Goal: Task Accomplishment & Management: Manage account settings

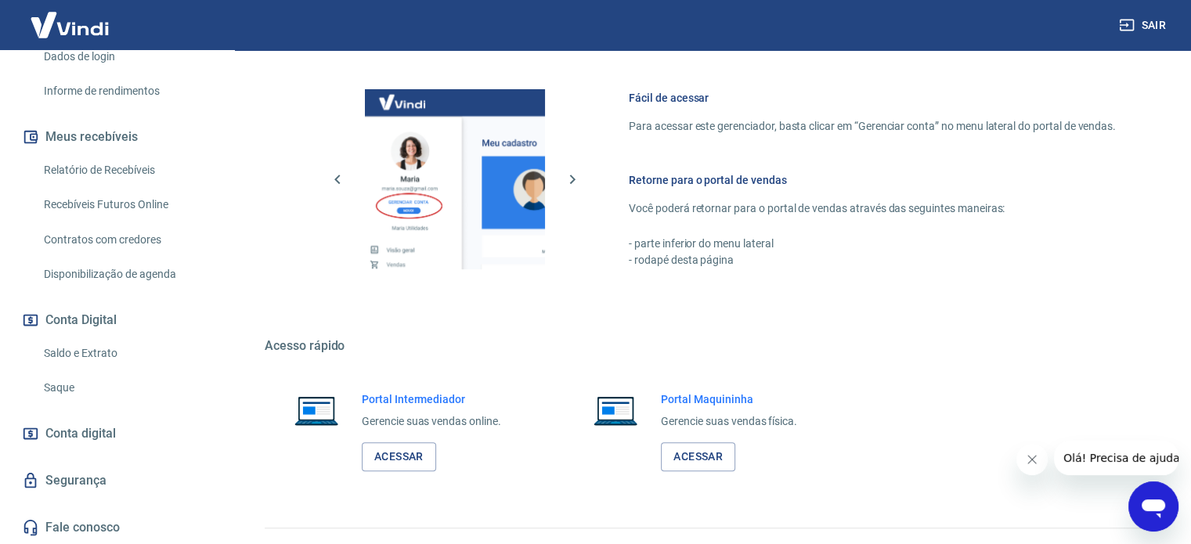
scroll to position [691, 0]
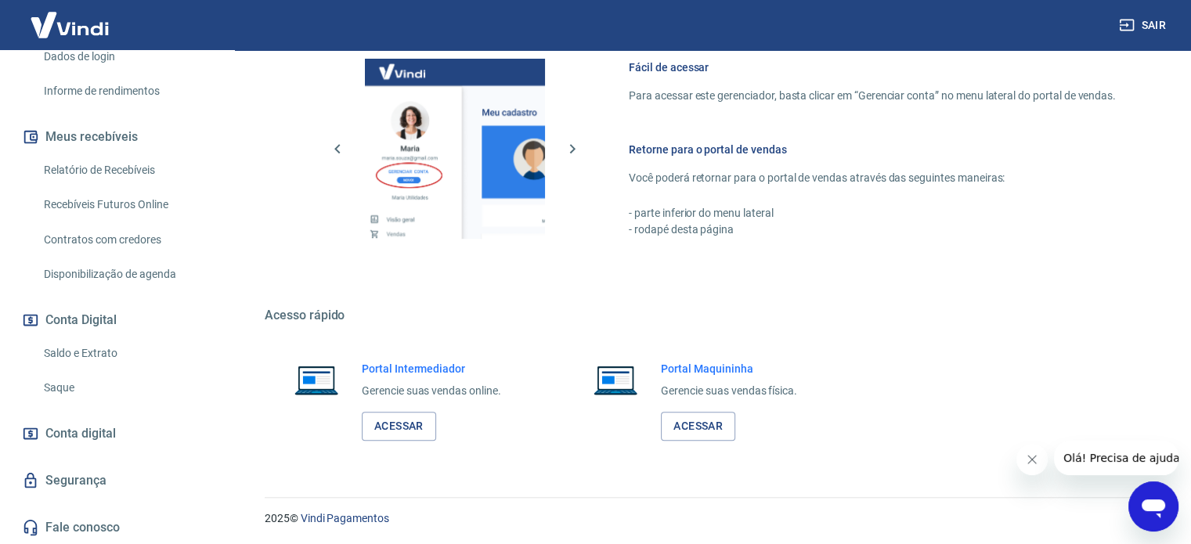
click at [166, 438] on link "Conta digital" at bounding box center [117, 433] width 196 height 34
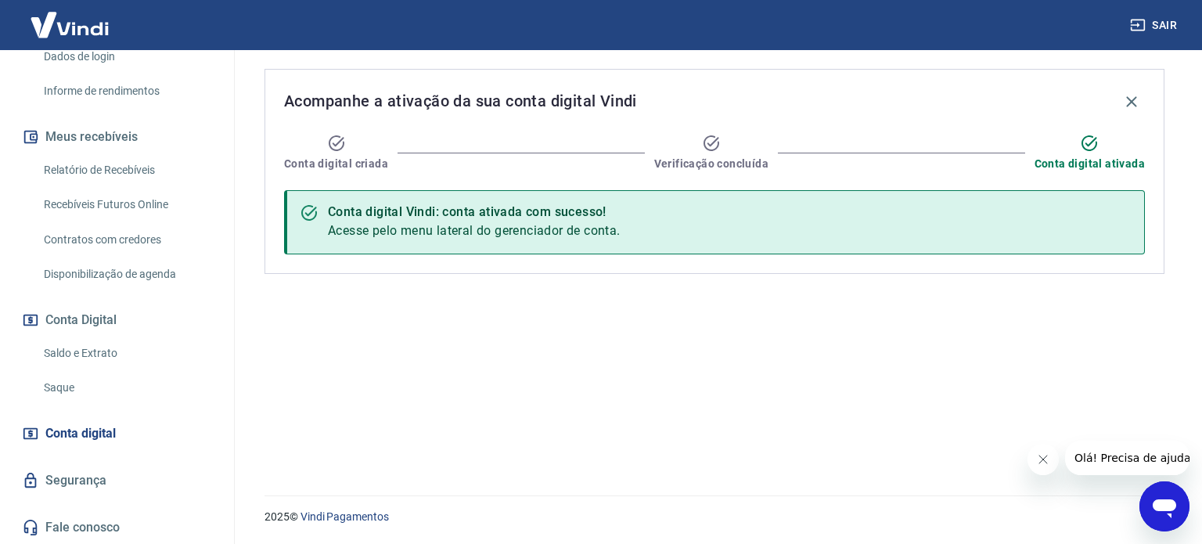
drag, startPoint x: 480, startPoint y: 204, endPoint x: 452, endPoint y: 237, distance: 43.3
click at [481, 204] on div "Conta digital Vindi: conta ativada com sucesso!" at bounding box center [474, 212] width 293 height 19
